Goal: Information Seeking & Learning: Learn about a topic

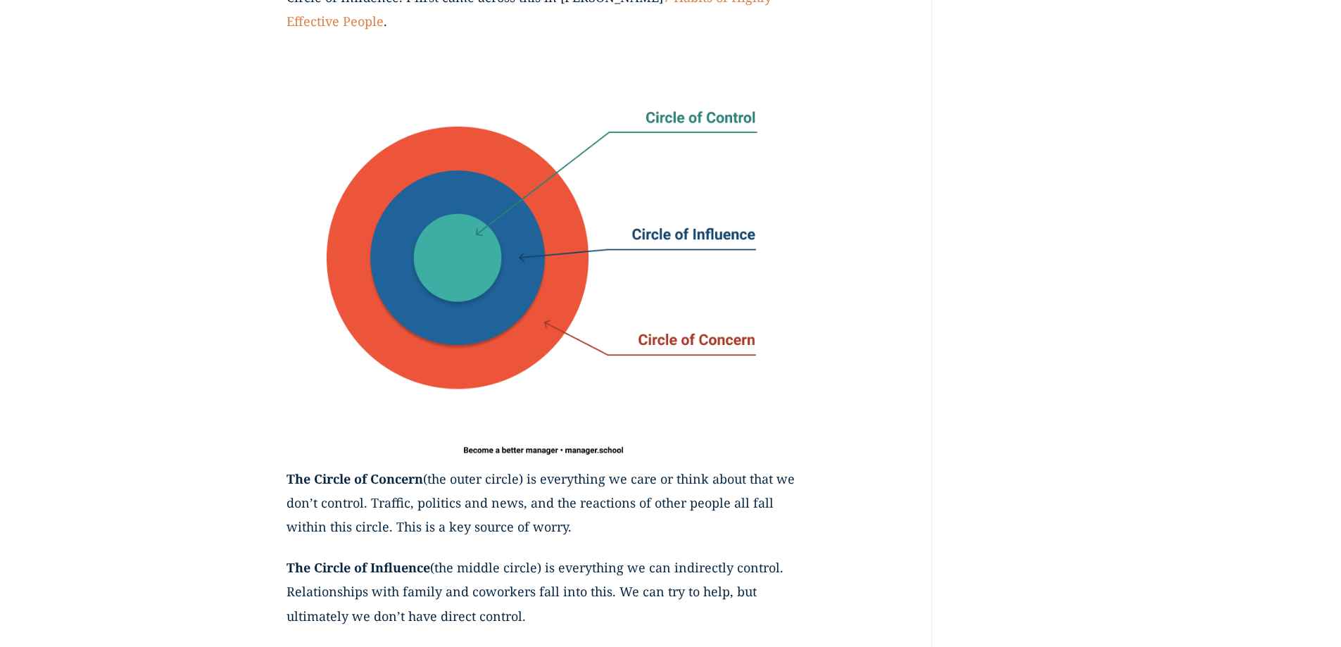
scroll to position [633, 0]
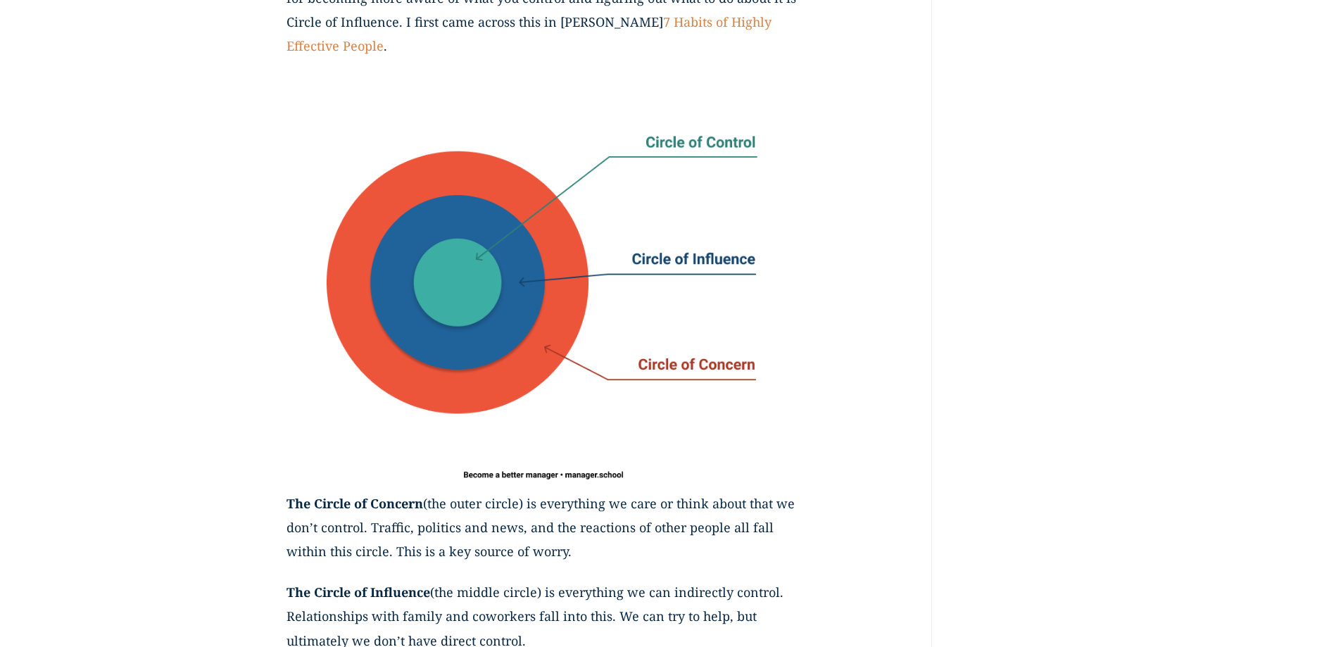
click at [360, 201] on img at bounding box center [543, 283] width 514 height 416
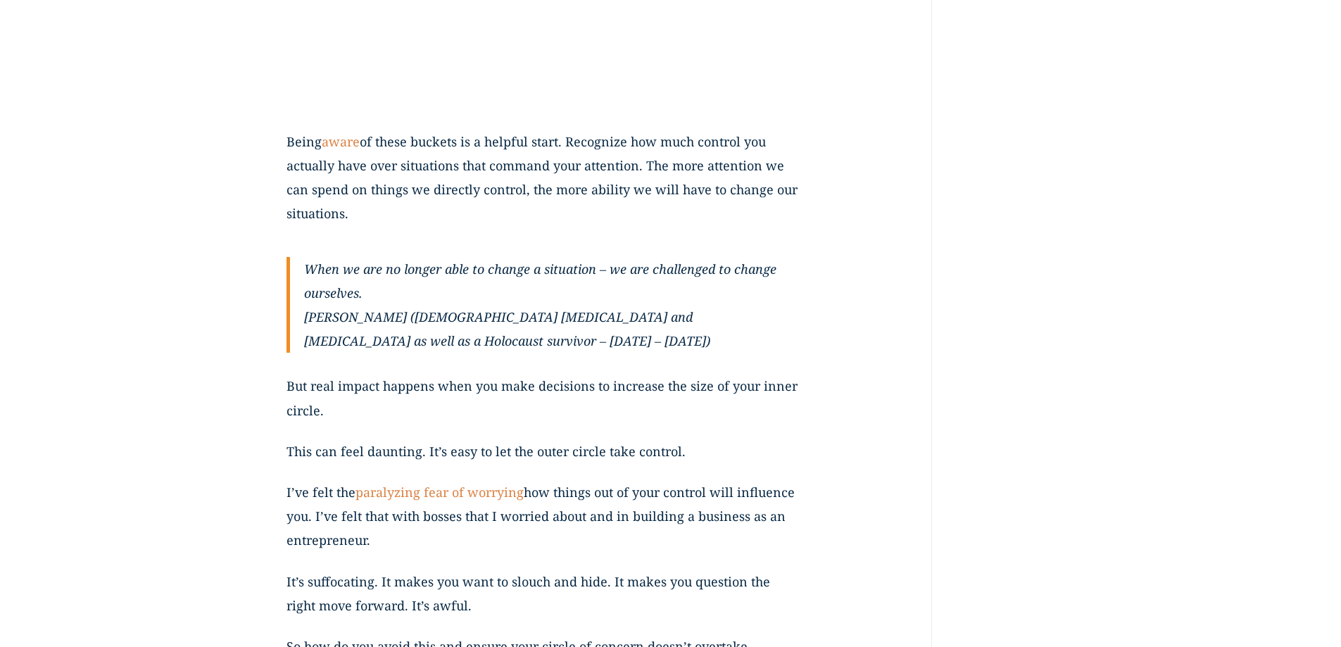
scroll to position [1689, 0]
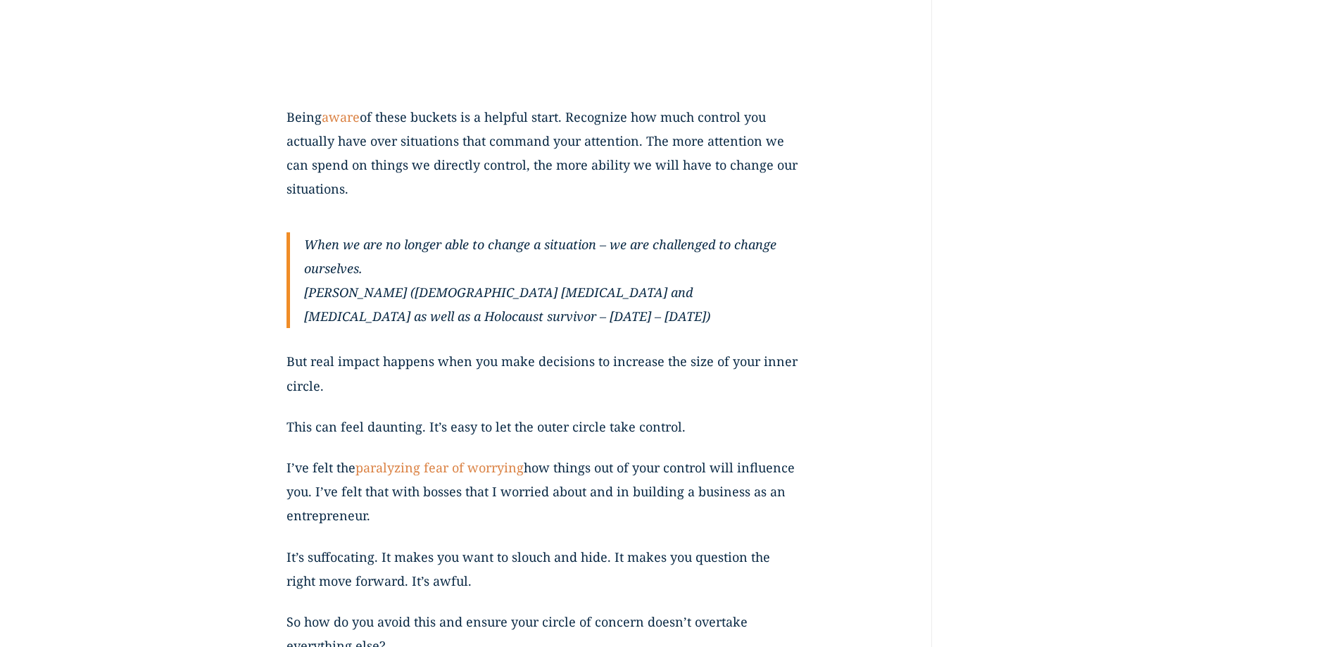
click at [340, 218] on p "Being aware of these buckets is a helpful start. Recognize how much control you…" at bounding box center [543, 161] width 514 height 113
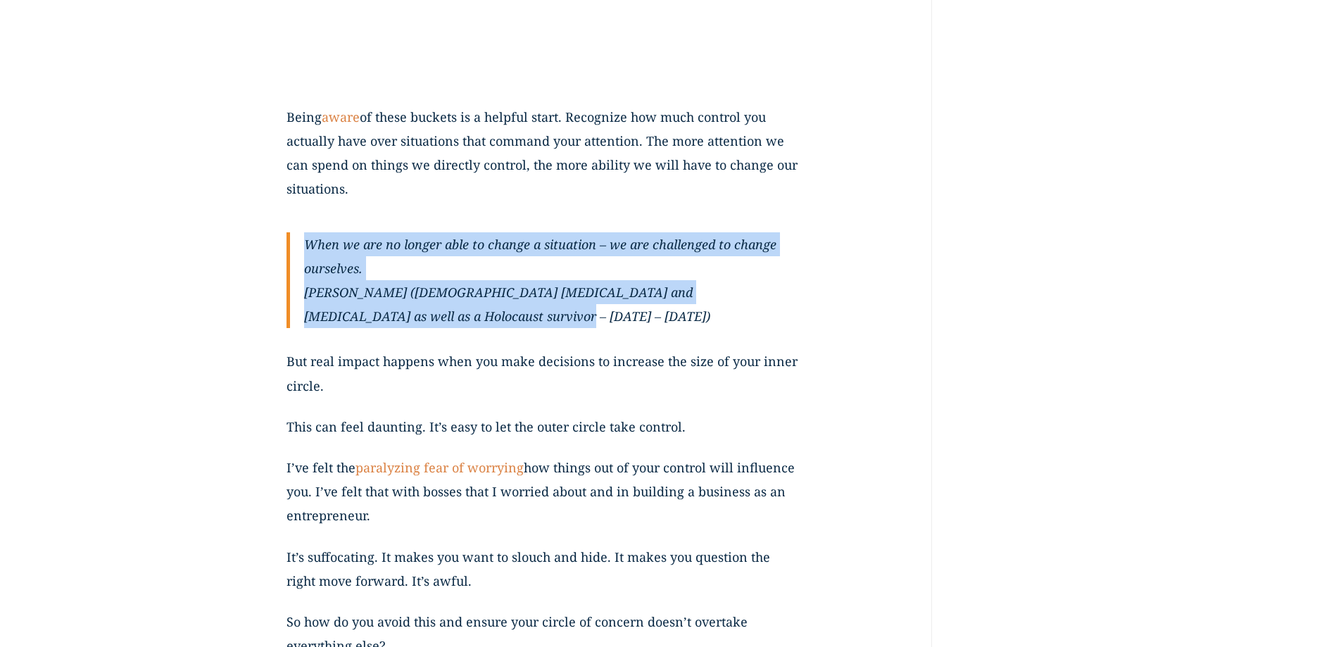
drag, startPoint x: 304, startPoint y: 267, endPoint x: 410, endPoint y: 346, distance: 132.2
click at [410, 329] on blockquote "When we are no longer able to change a situation – we are challenged to change …" at bounding box center [543, 280] width 514 height 96
copy blockquote "When we are no longer able to change a situation – we are challenged to change …"
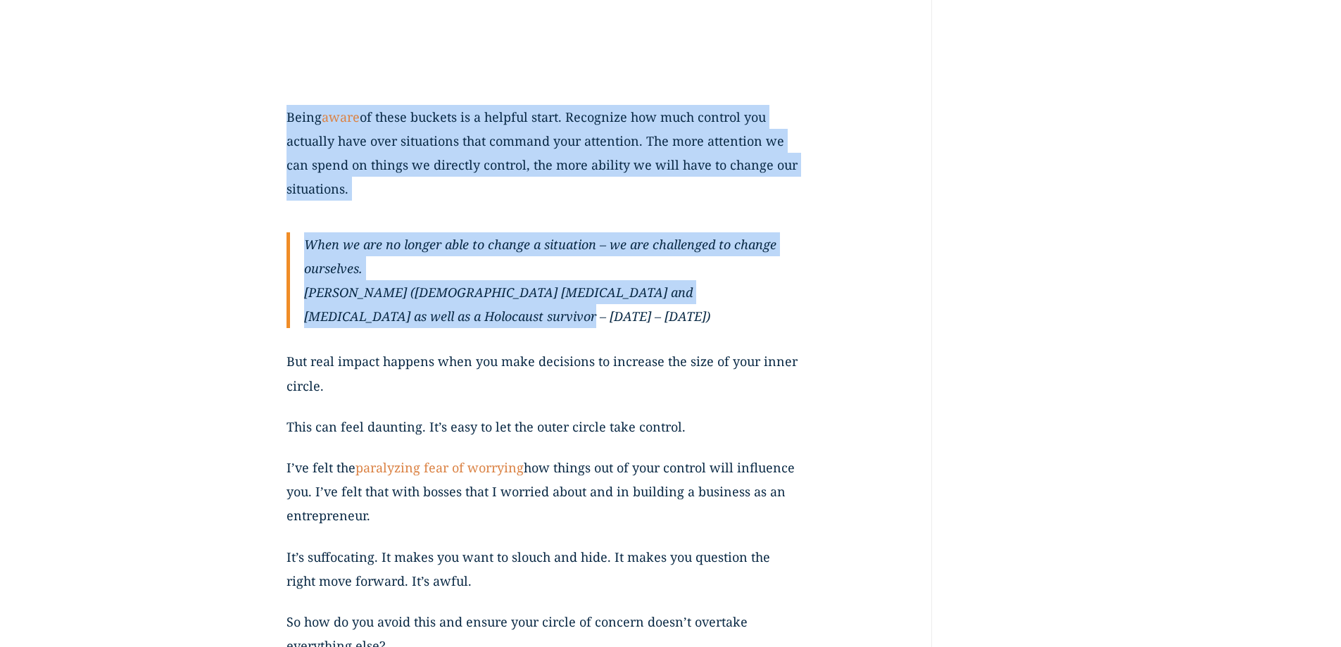
drag, startPoint x: 286, startPoint y: 141, endPoint x: 453, endPoint y: 339, distance: 258.7
copy div "Being aware of these buckets is a helpful start. Recognize how much control you…"
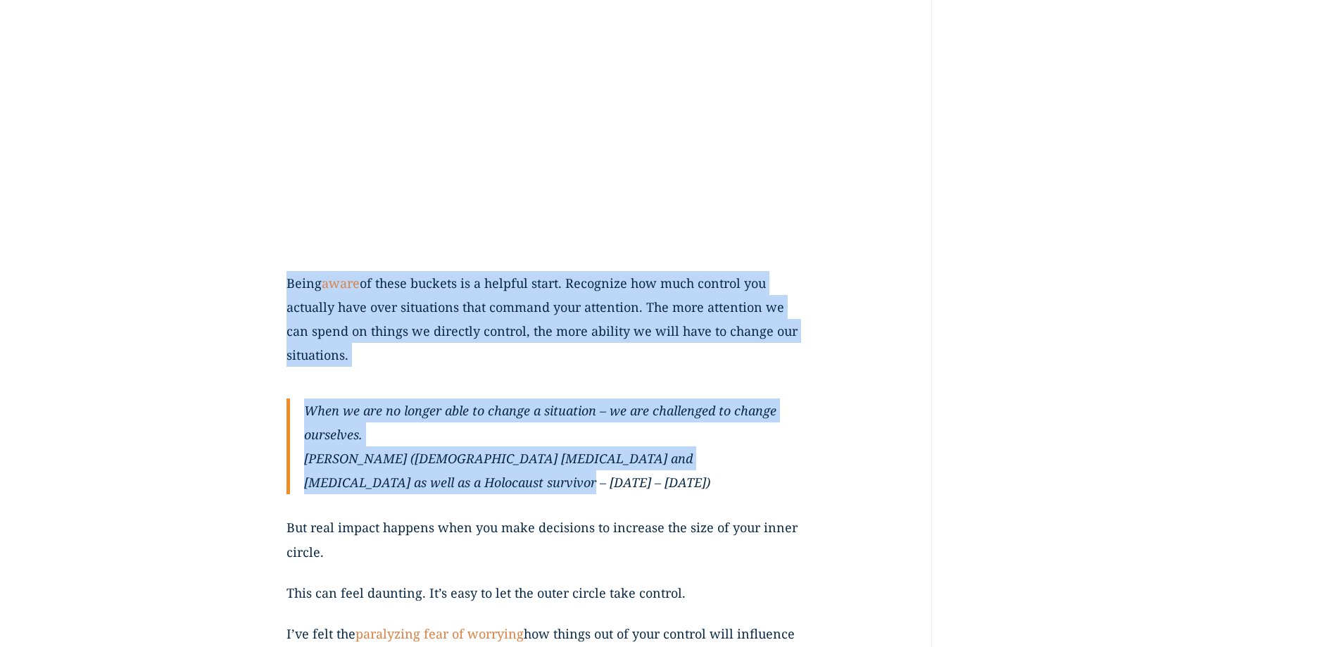
scroll to position [1548, 0]
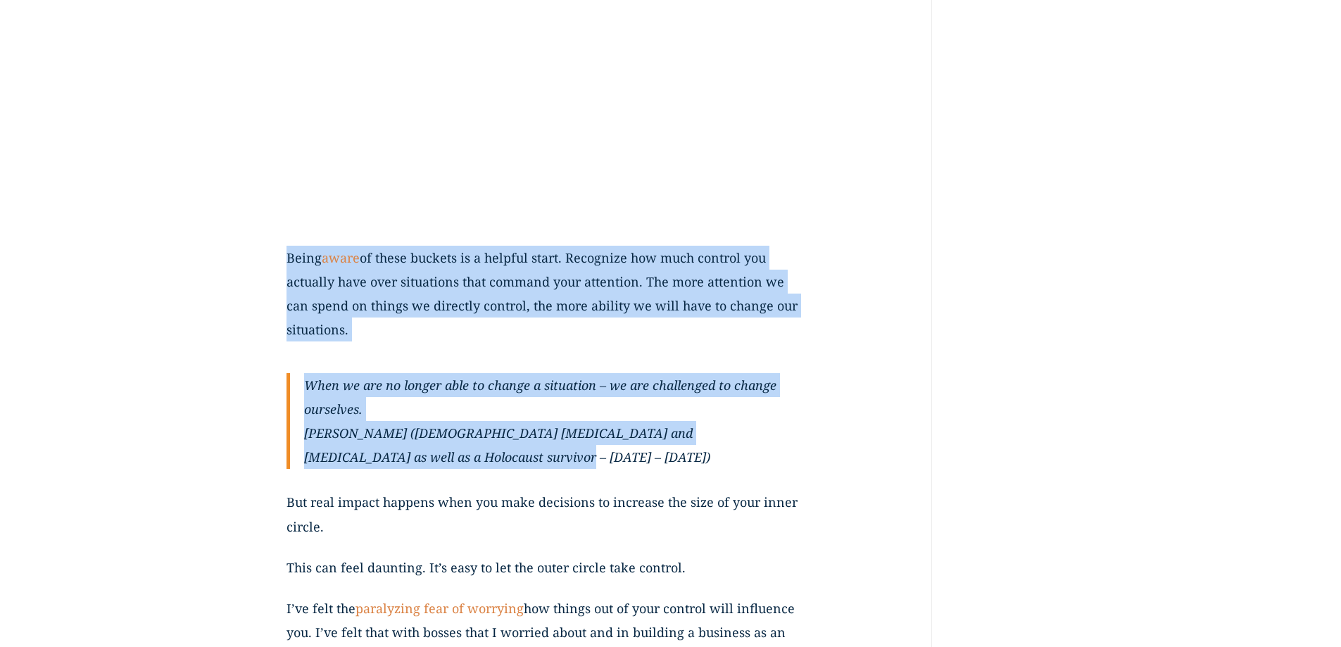
click at [470, 394] on div "It’s common to worry. And I hear it all the time when I talk to managers: Are w…" at bounding box center [543, 4] width 514 height 2212
click at [439, 359] on p "Being aware of these buckets is a helpful start. Recognize how much control you…" at bounding box center [543, 302] width 514 height 113
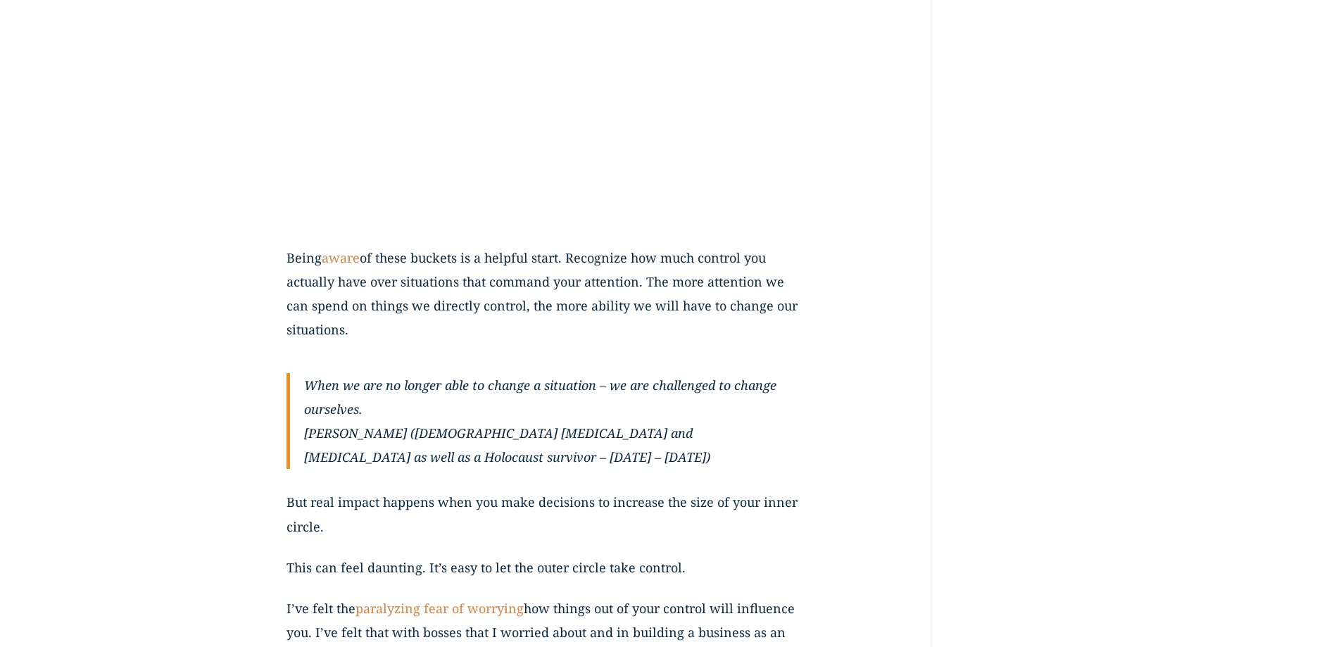
drag, startPoint x: 570, startPoint y: 282, endPoint x: 610, endPoint y: 350, distance: 78.6
click at [610, 350] on p "Being aware of these buckets is a helpful start. Recognize how much control you…" at bounding box center [543, 302] width 514 height 113
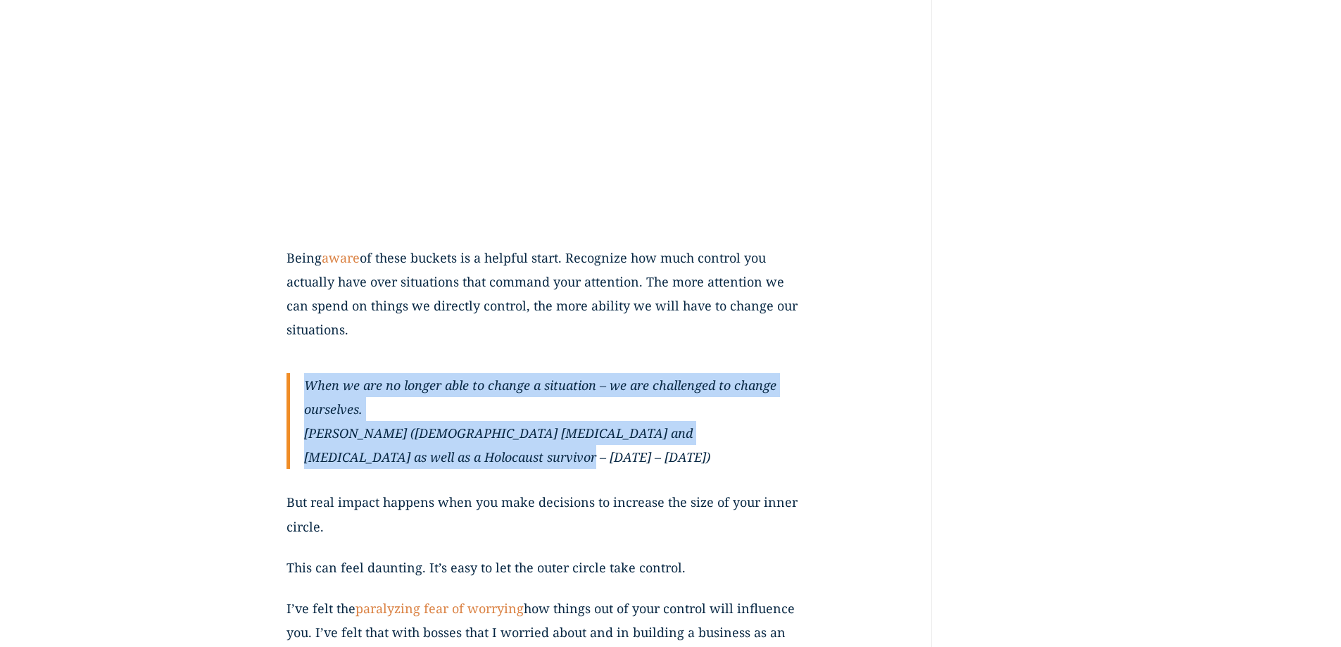
drag, startPoint x: 308, startPoint y: 407, endPoint x: 399, endPoint y: 478, distance: 115.3
click at [399, 469] on blockquote "When we are no longer able to change a situation – we are challenged to change …" at bounding box center [543, 421] width 514 height 96
copy blockquote "When we are no longer able to change a situation – we are challenged to change …"
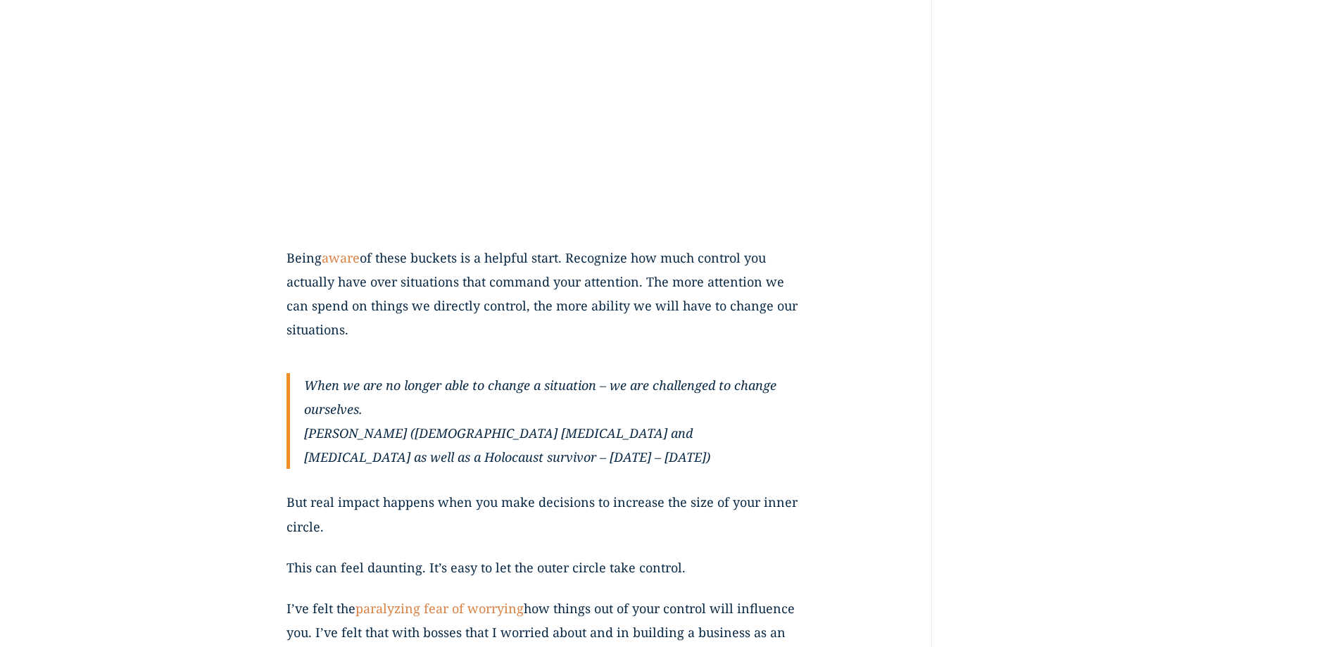
click at [570, 281] on p "Being aware of these buckets is a helpful start. Recognize how much control you…" at bounding box center [543, 302] width 514 height 113
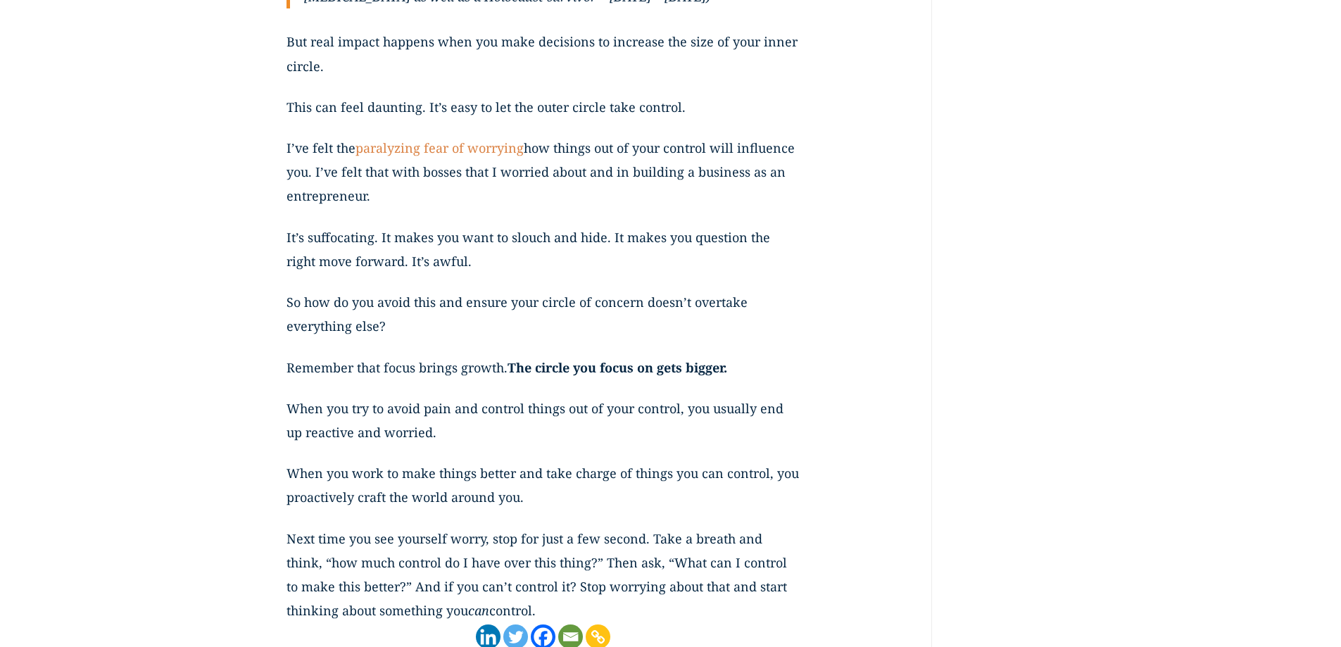
scroll to position [2041, 0]
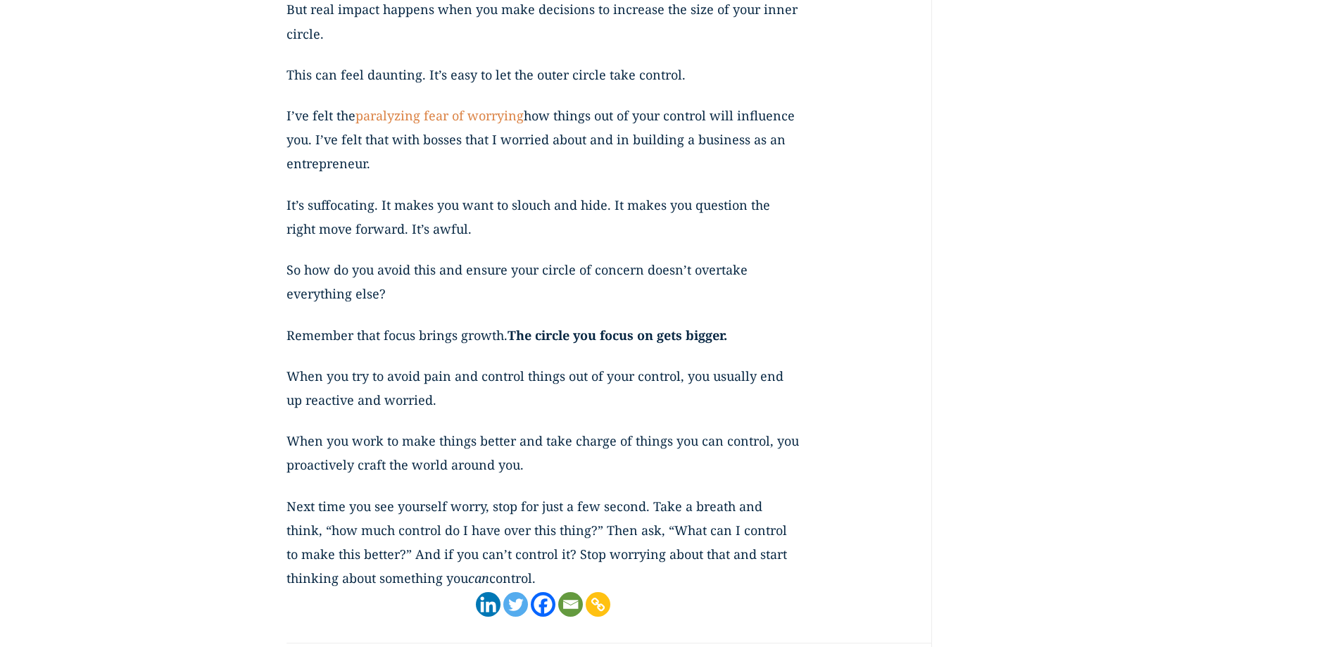
click at [580, 322] on p "So how do you avoid this and ensure your circle of concern doesn’t overtake eve…" at bounding box center [543, 290] width 514 height 65
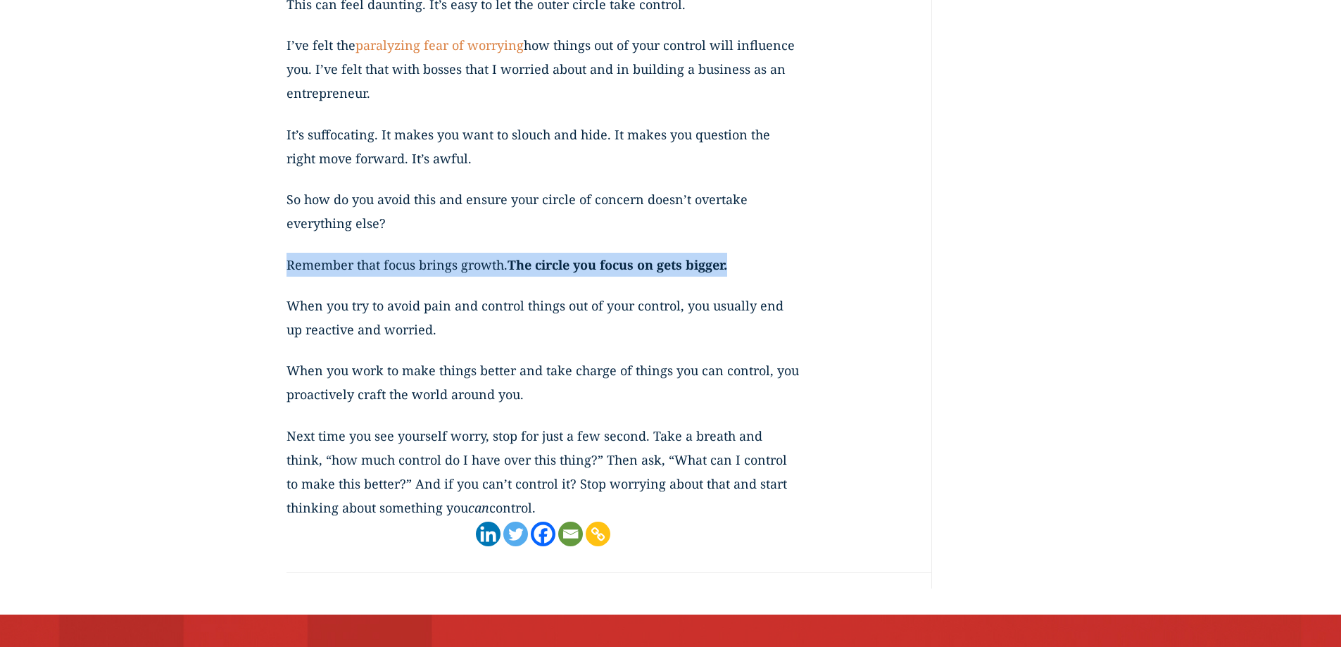
drag, startPoint x: 289, startPoint y: 287, endPoint x: 733, endPoint y: 278, distance: 444.1
click at [733, 278] on p "Remember that focus brings growth. The circle you focus on gets bigger." at bounding box center [543, 273] width 514 height 41
copy p "Remember that focus brings growth. The circle you focus on gets bigger."
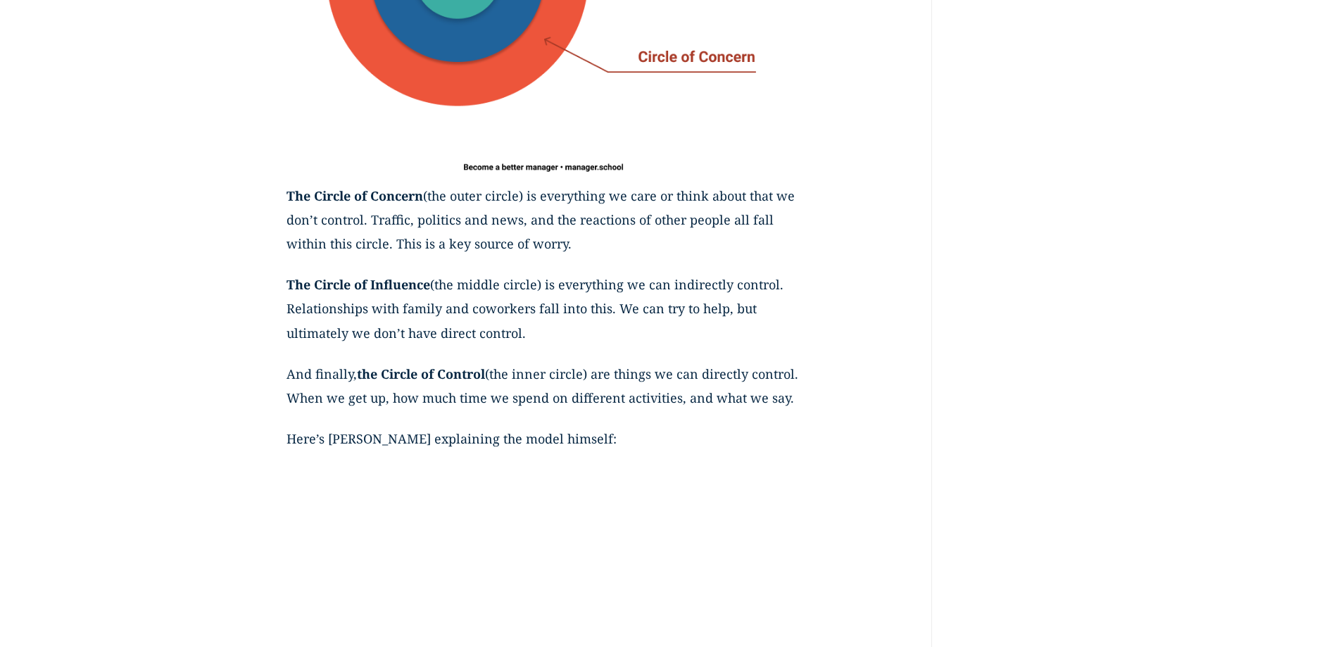
scroll to position [844, 0]
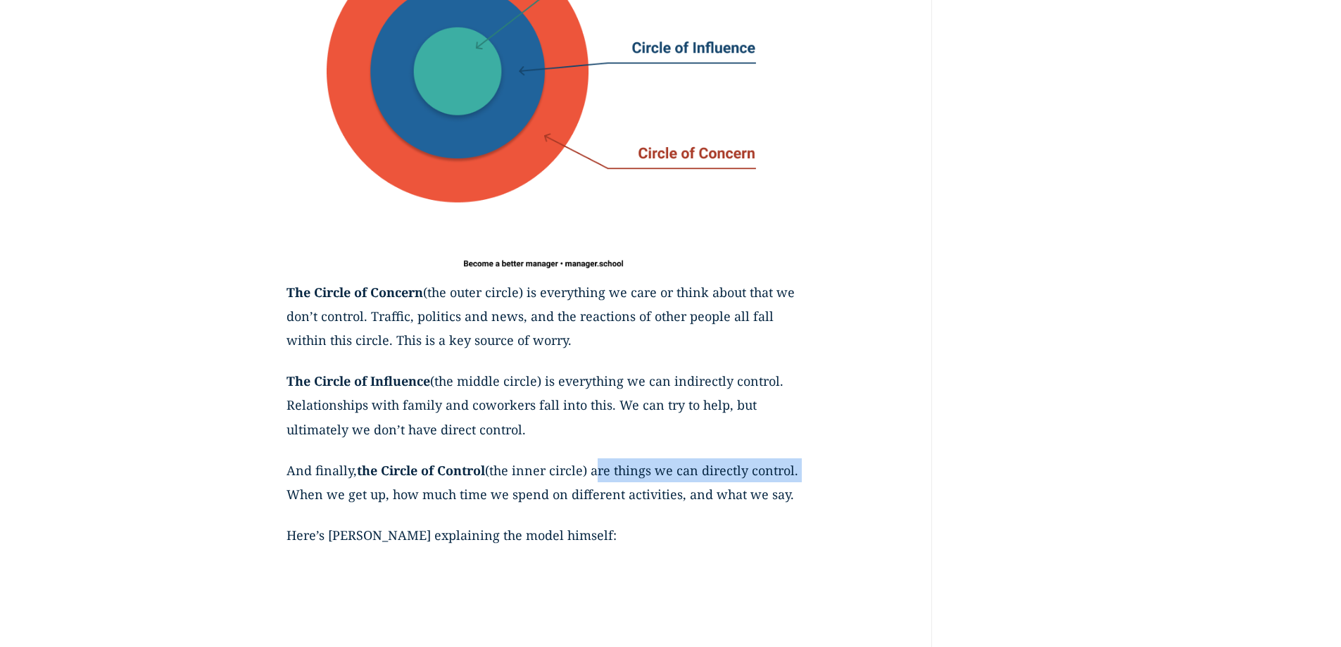
drag, startPoint x: 596, startPoint y: 471, endPoint x: 333, endPoint y: 494, distance: 264.2
click at [333, 494] on p "And finally, the Circle of Control (the inner circle) are things we can directl…" at bounding box center [543, 490] width 514 height 65
drag, startPoint x: 322, startPoint y: 494, endPoint x: 584, endPoint y: 521, distance: 263.8
click at [584, 521] on p "And finally, the Circle of Control (the inner circle) are things we can directl…" at bounding box center [543, 490] width 514 height 65
drag, startPoint x: 493, startPoint y: 471, endPoint x: 331, endPoint y: 500, distance: 163.7
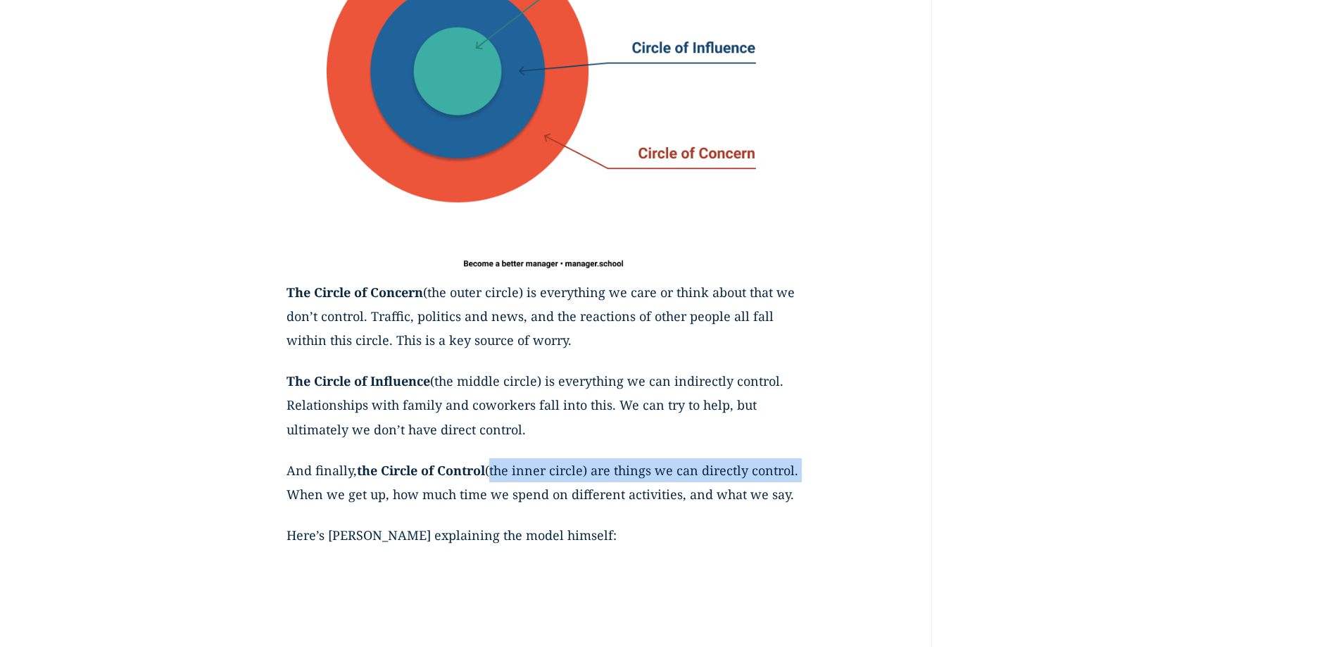
click at [331, 500] on p "And finally, the Circle of Control (the inner circle) are things we can directl…" at bounding box center [543, 490] width 514 height 65
copy p "(the inner circle) are things we can directly control."
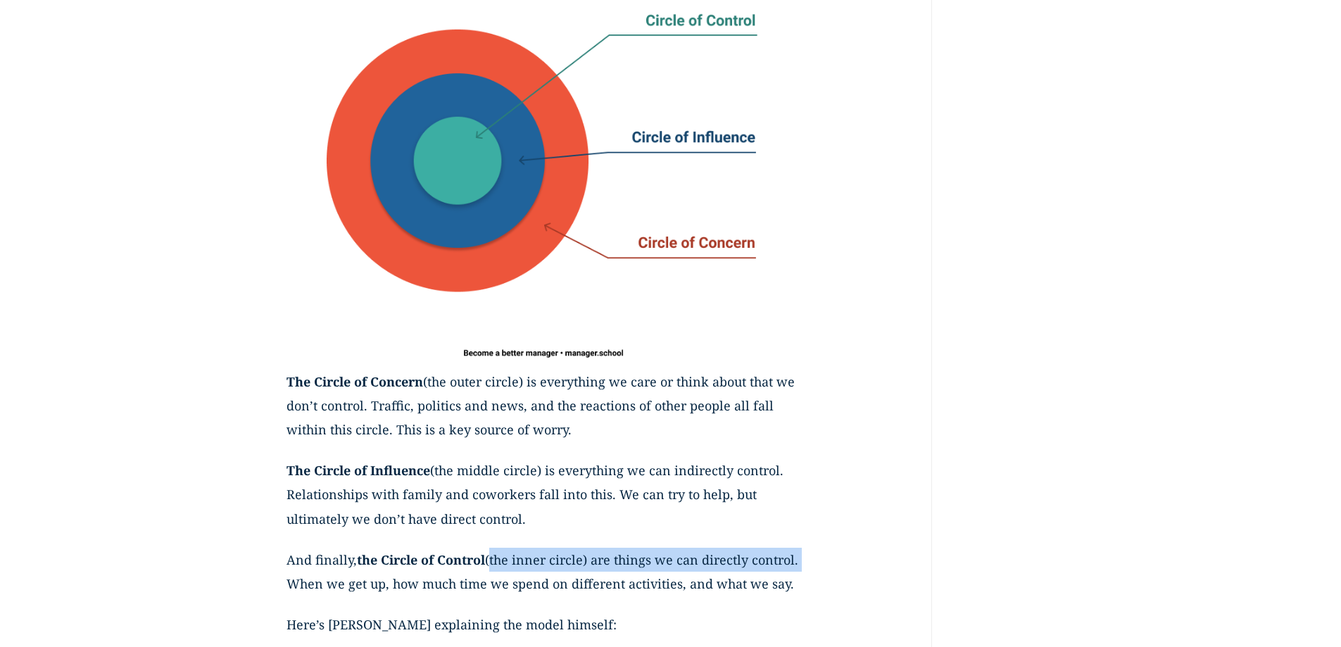
scroll to position [563, 0]
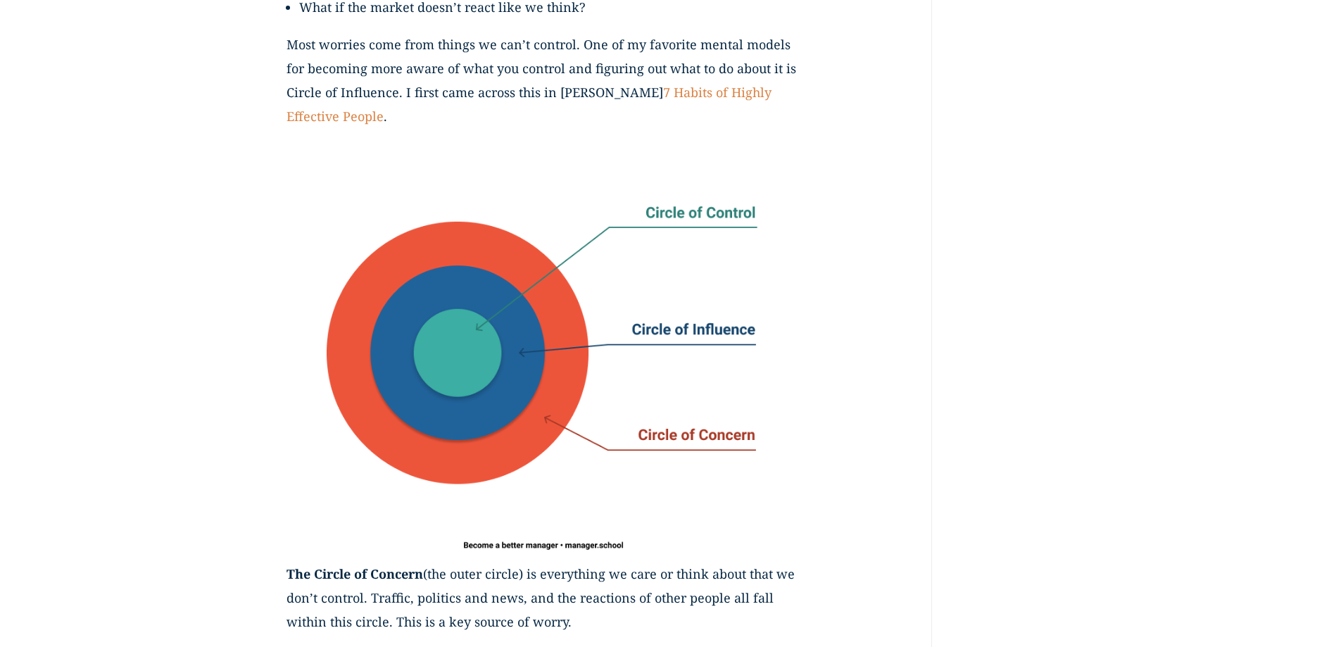
click at [483, 269] on img at bounding box center [543, 353] width 514 height 416
click at [375, 212] on img at bounding box center [543, 353] width 514 height 416
